Goal: Task Accomplishment & Management: Manage account settings

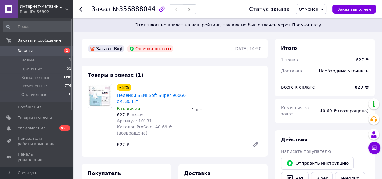
click at [38, 52] on span "Заказы" at bounding box center [37, 50] width 39 height 5
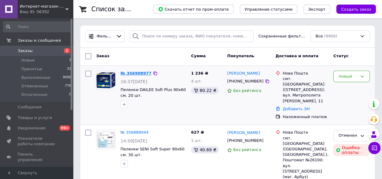
click at [131, 74] on link "№ 356908977" at bounding box center [136, 73] width 31 height 5
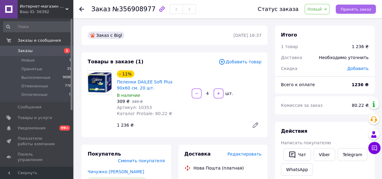
click at [362, 9] on span "Принять заказ" at bounding box center [356, 9] width 30 height 5
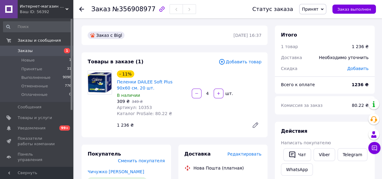
scroll to position [61, 0]
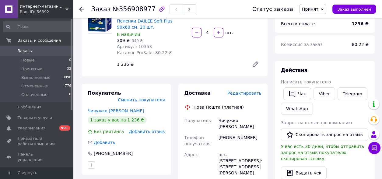
scroll to position [152, 0]
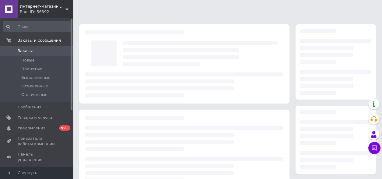
scroll to position [99, 0]
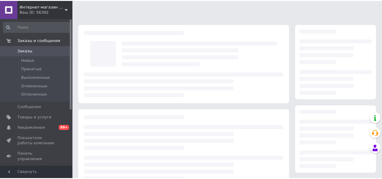
scroll to position [99, 0]
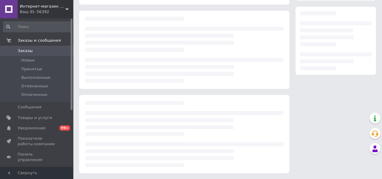
scroll to position [99, 0]
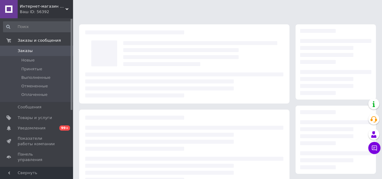
scroll to position [99, 0]
